Goal: Task Accomplishment & Management: Use online tool/utility

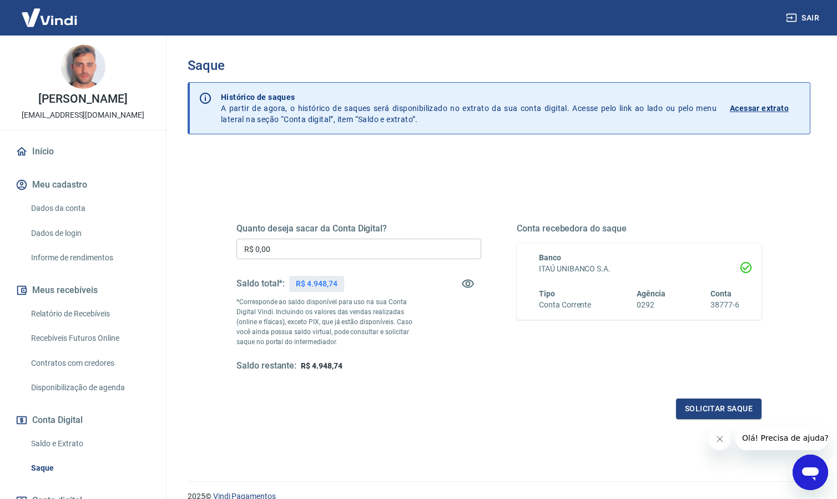
click at [332, 289] on div "R$ 4.948,74" at bounding box center [316, 284] width 54 height 16
click at [331, 289] on div "R$ 4.948,74" at bounding box center [316, 284] width 54 height 16
copy div "4.948,74"
click at [330, 249] on input "R$ 0,00" at bounding box center [358, 249] width 245 height 21
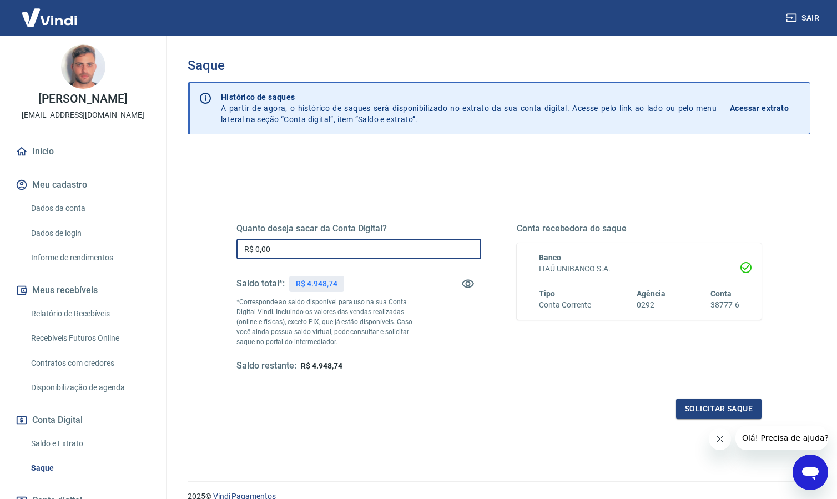
paste input "4.948,74"
type input "R$ 4.948,74"
click at [724, 405] on button "Solicitar saque" at bounding box center [718, 408] width 85 height 21
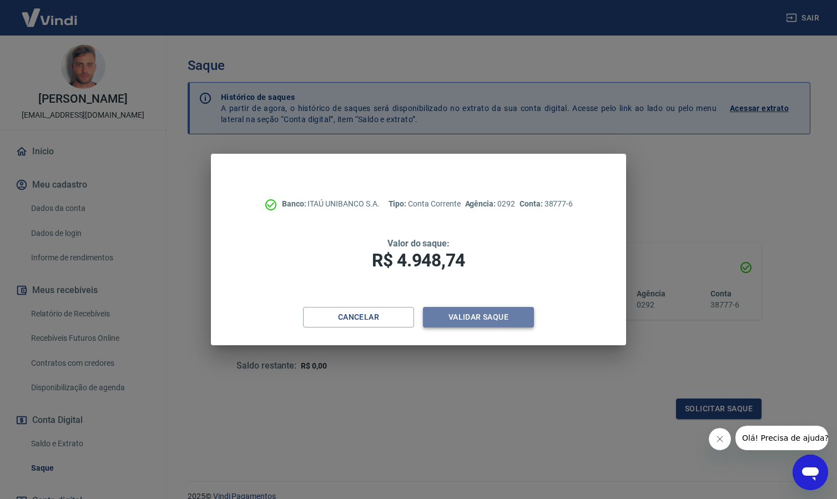
click at [480, 312] on button "Validar saque" at bounding box center [478, 317] width 111 height 21
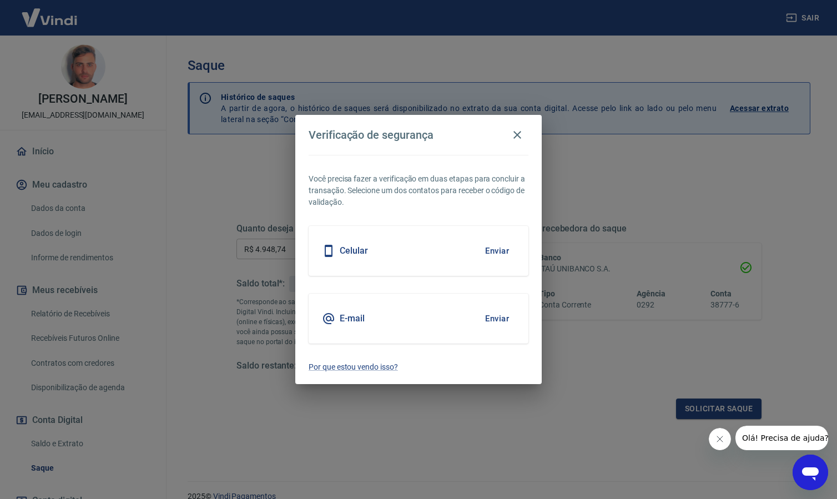
click at [498, 253] on button "Enviar" at bounding box center [497, 250] width 36 height 23
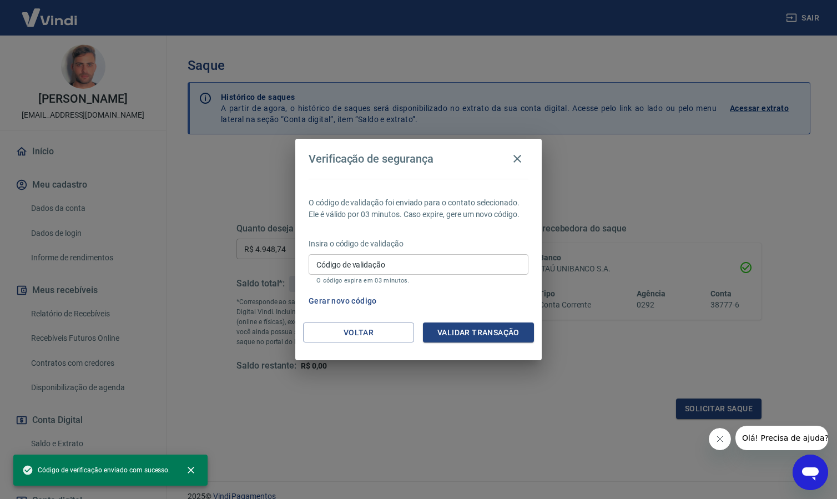
click at [412, 267] on input "Código de validação" at bounding box center [419, 264] width 220 height 21
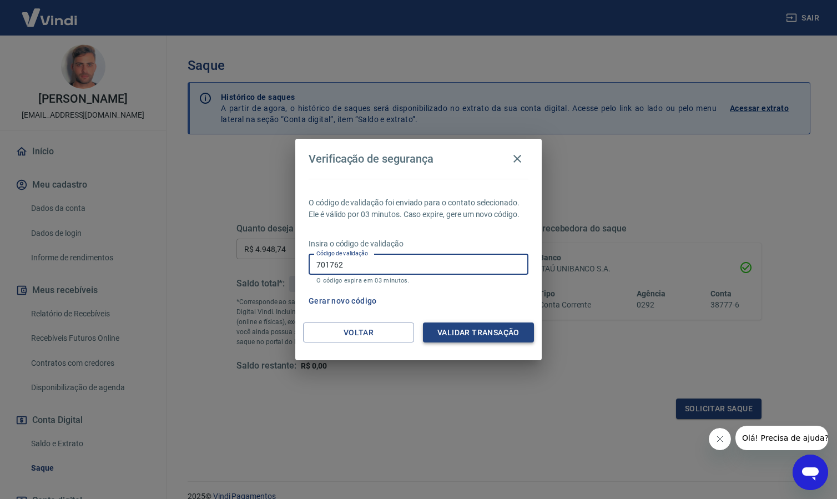
type input "701762"
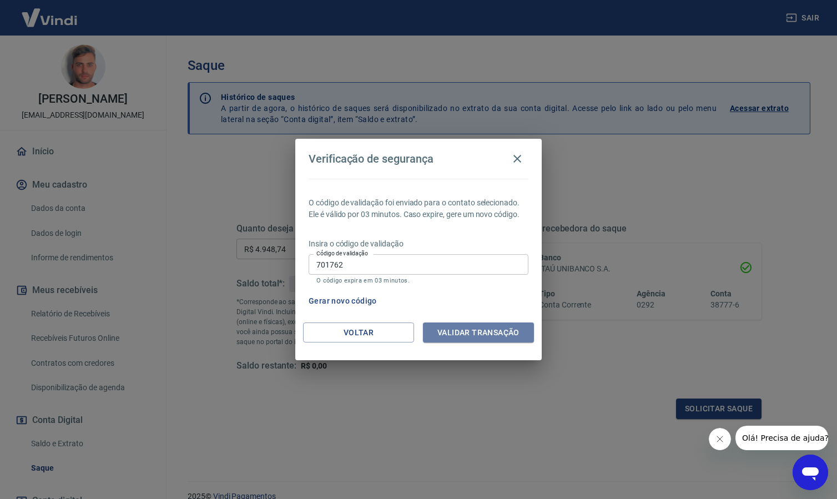
click at [487, 327] on button "Validar transação" at bounding box center [478, 332] width 111 height 21
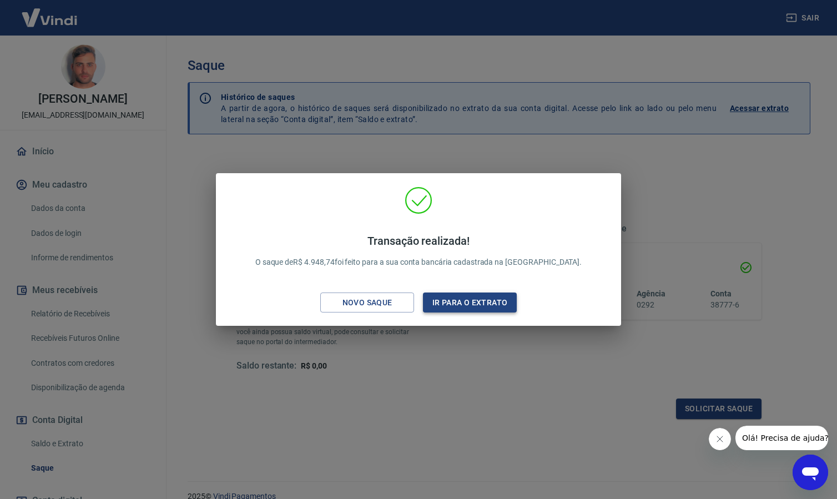
click at [470, 309] on button "Ir para o extrato" at bounding box center [470, 302] width 94 height 21
